Goal: Task Accomplishment & Management: Complete application form

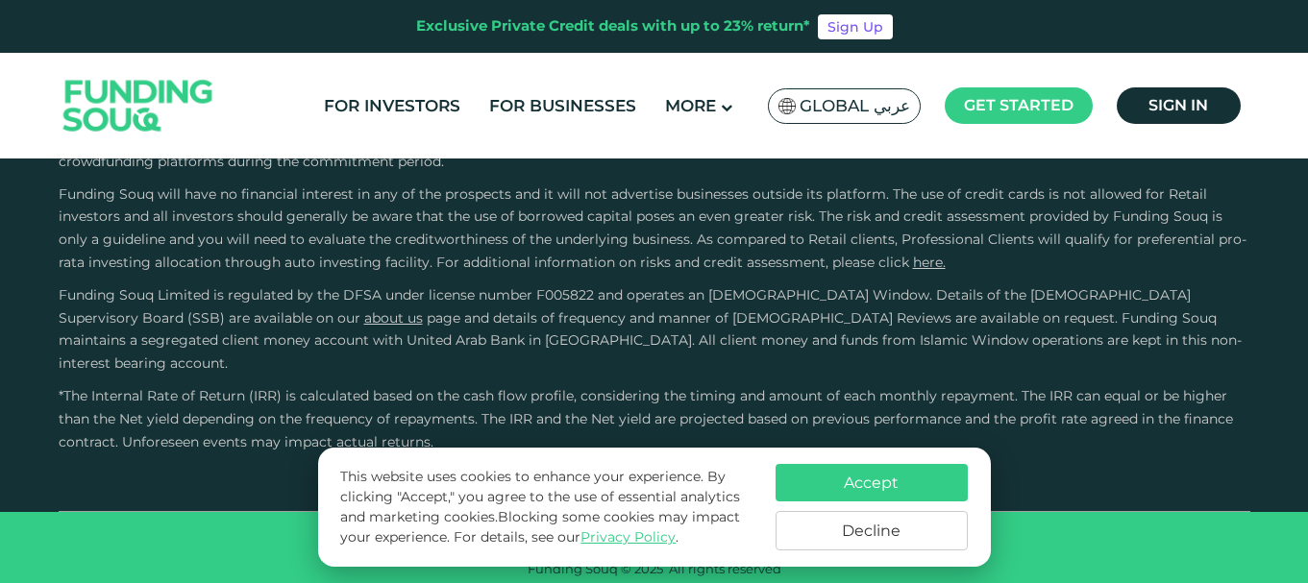
scroll to position [3941, 0]
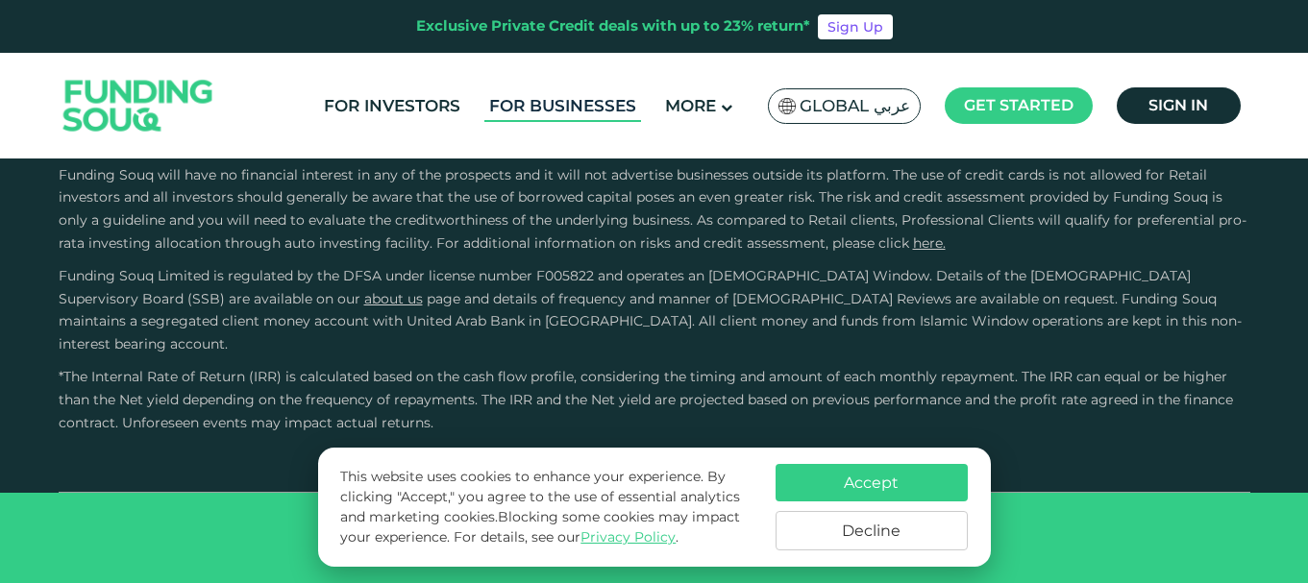
click at [620, 93] on link "For Businesses" at bounding box center [562, 106] width 157 height 32
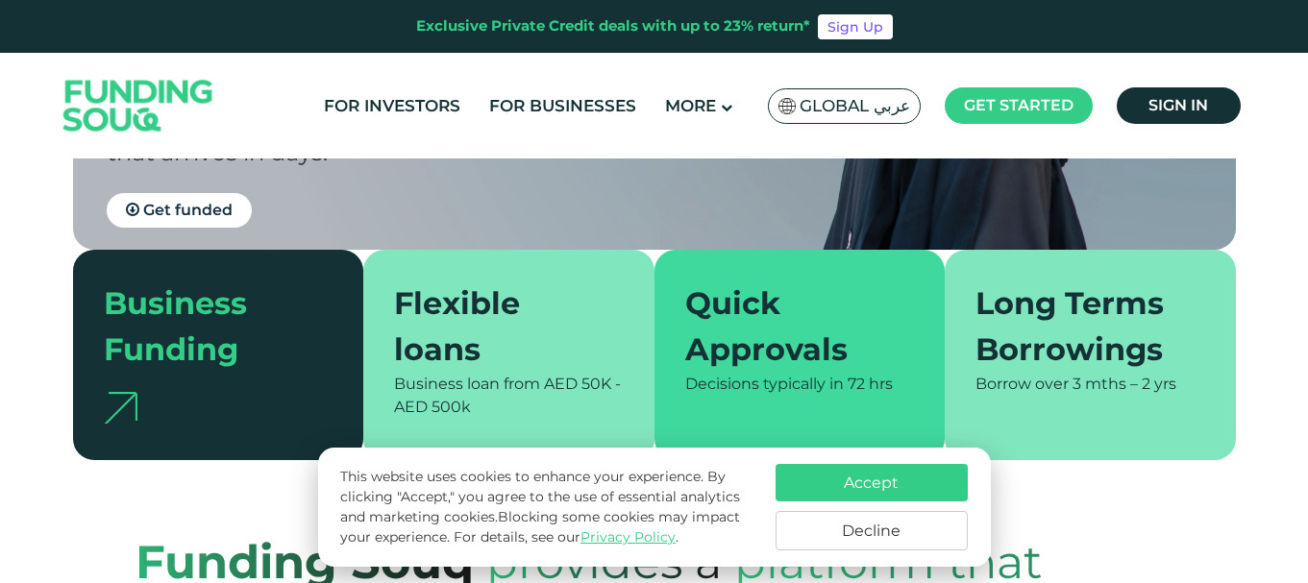
scroll to position [481, 0]
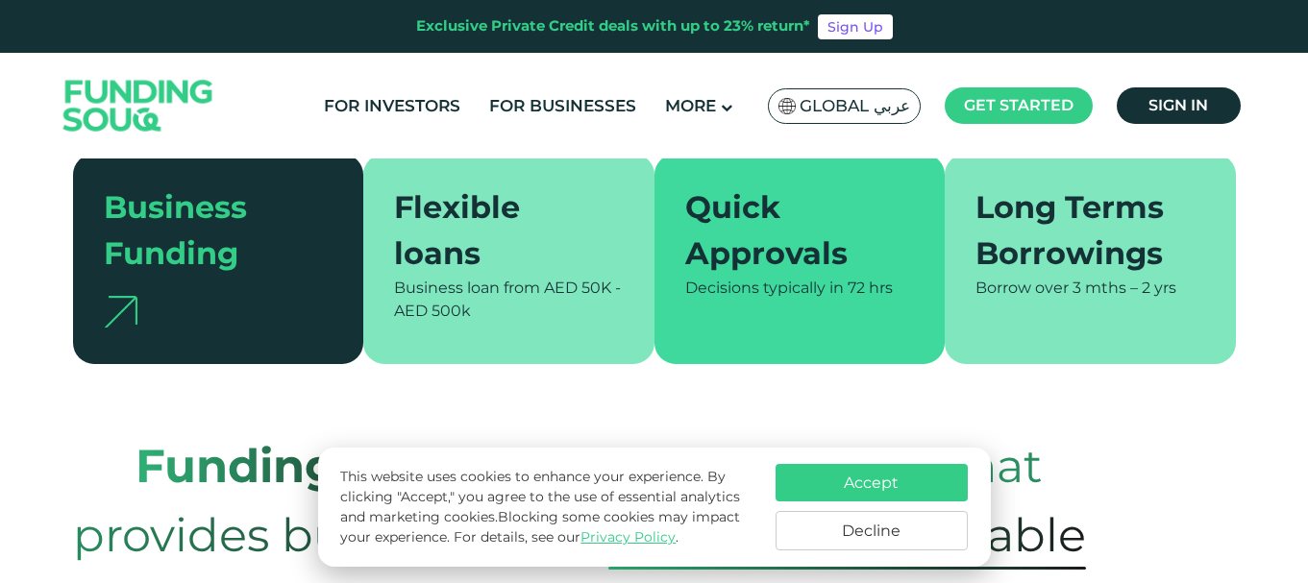
click at [235, 219] on div "Business Funding" at bounding box center [207, 231] width 207 height 92
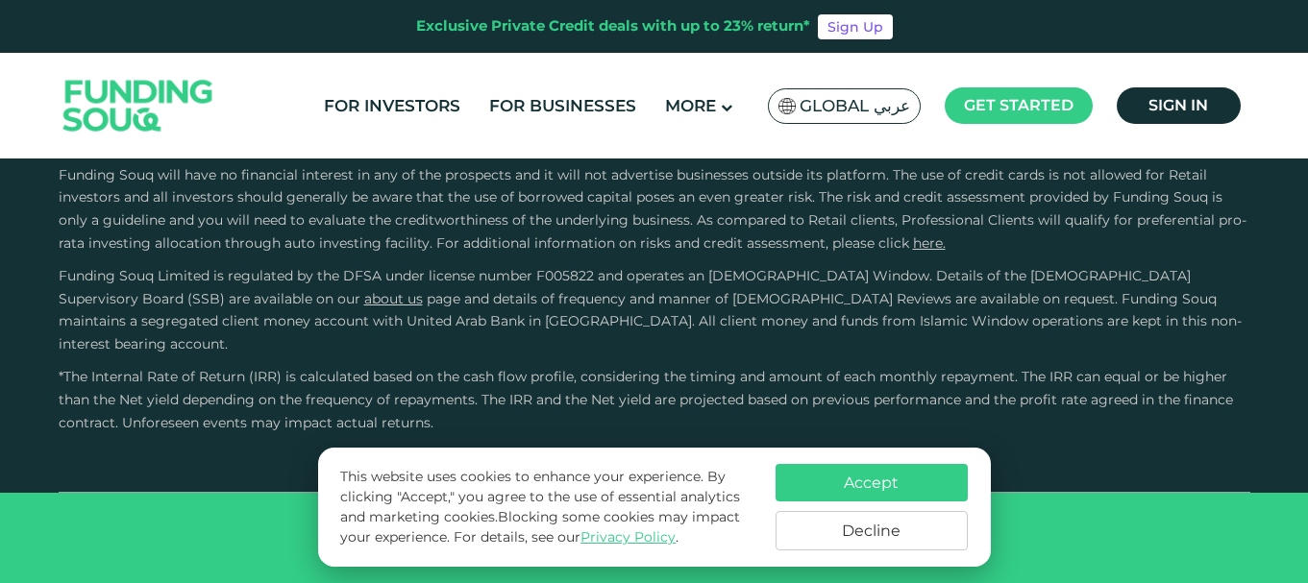
scroll to position [5009, 0]
